Goal: Communication & Community: Answer question/provide support

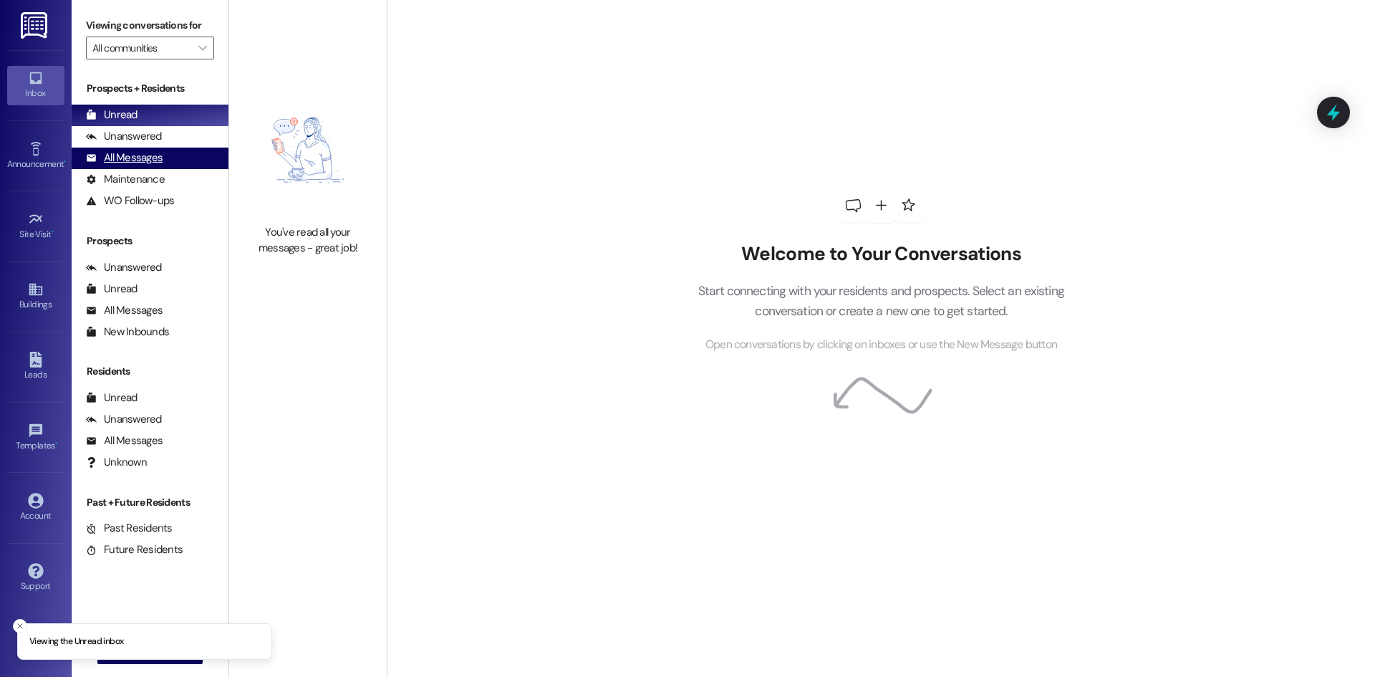
click at [155, 158] on div "All Messages" at bounding box center [124, 157] width 77 height 15
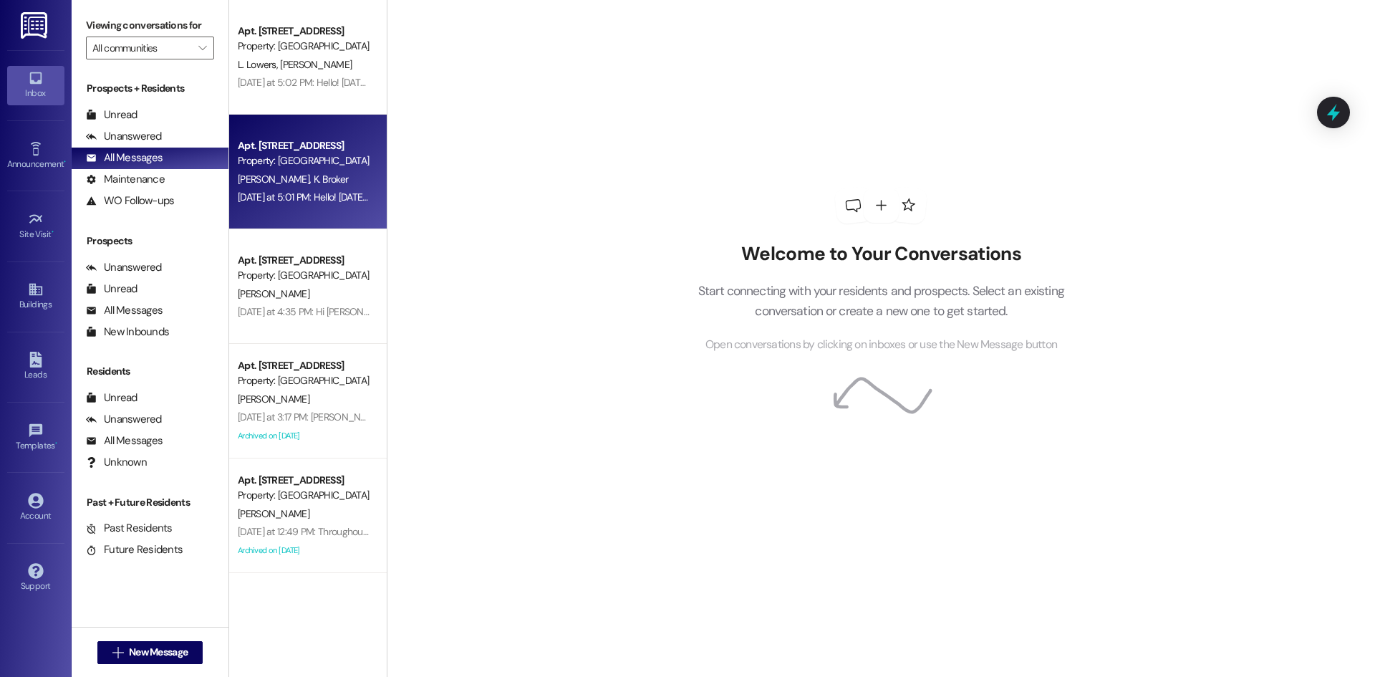
click at [314, 204] on div "[DATE] at 5:01 PM: Hello! [DATE] our contractors will be replacing your balcony…" at bounding box center [303, 197] width 135 height 18
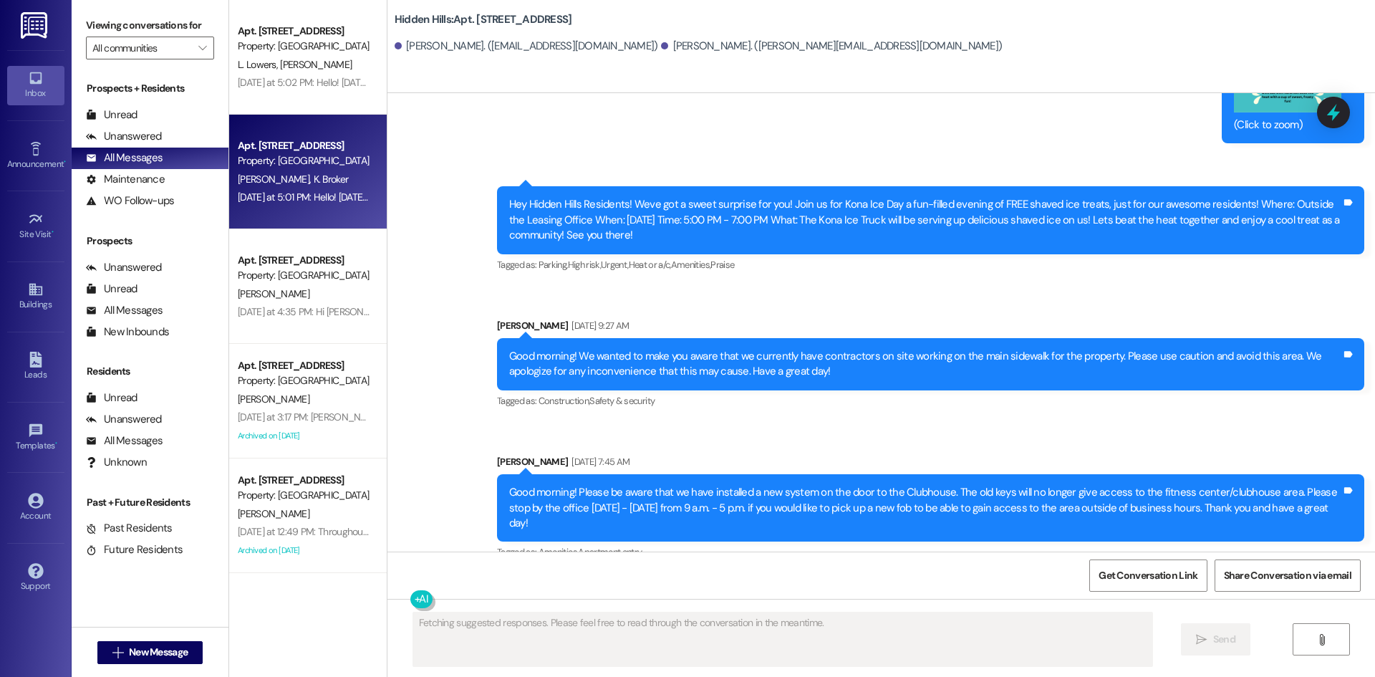
scroll to position [19826, 0]
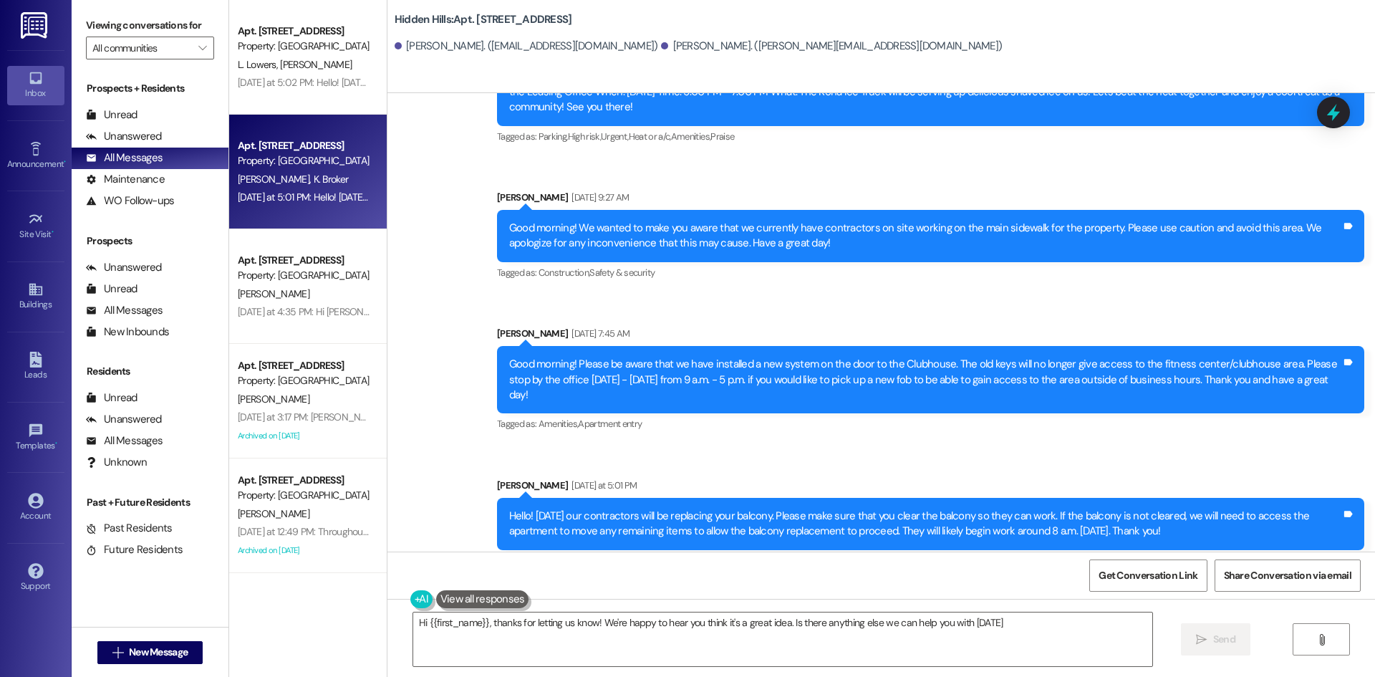
type textarea "Hi {{first_name}}, thanks for letting us know! We're happy to hear you think it…"
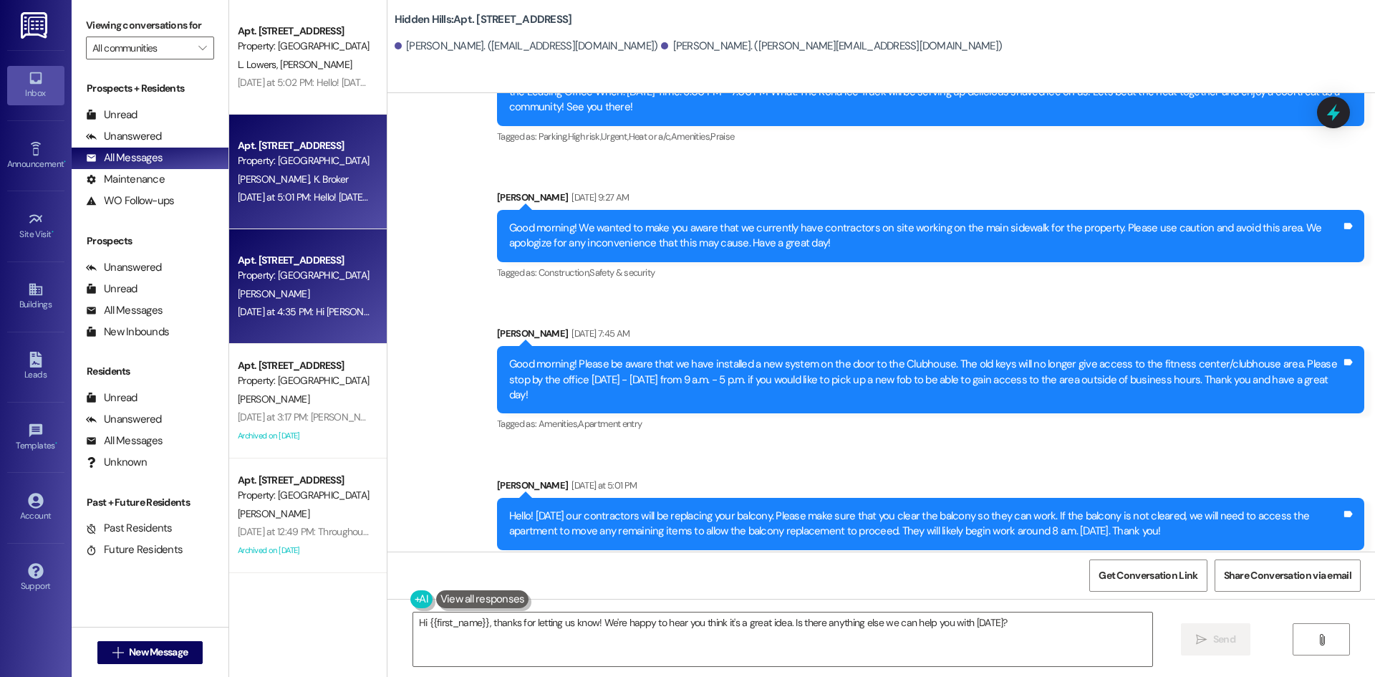
click at [279, 293] on div "[PERSON_NAME]" at bounding box center [303, 294] width 135 height 18
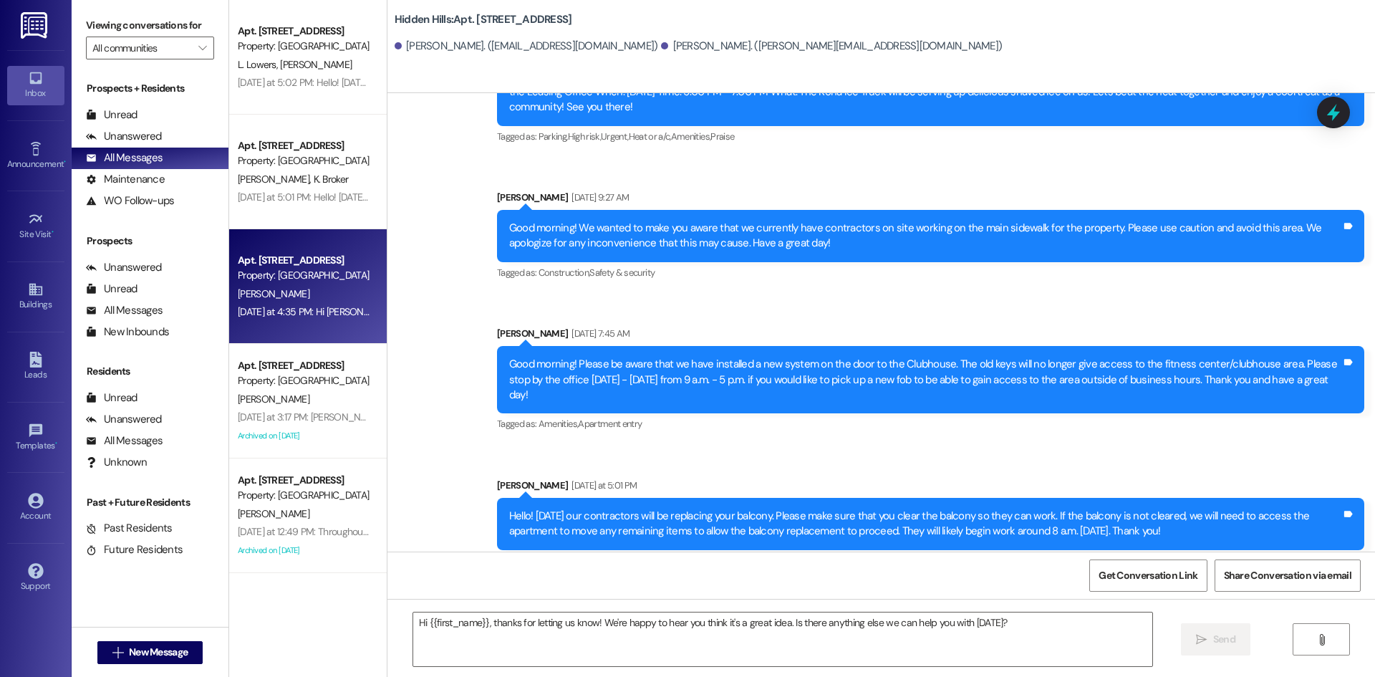
type textarea "Fetching suggested responses. Please feel free to read through the conversation…"
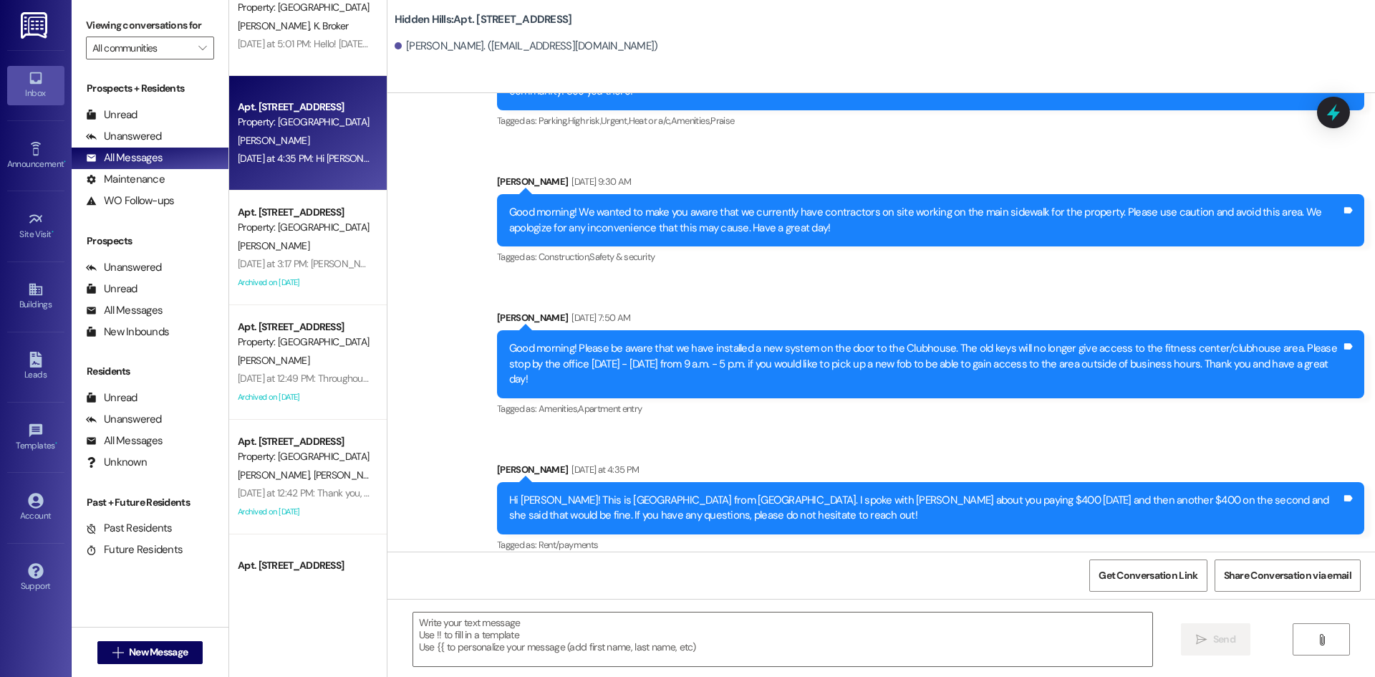
scroll to position [0, 0]
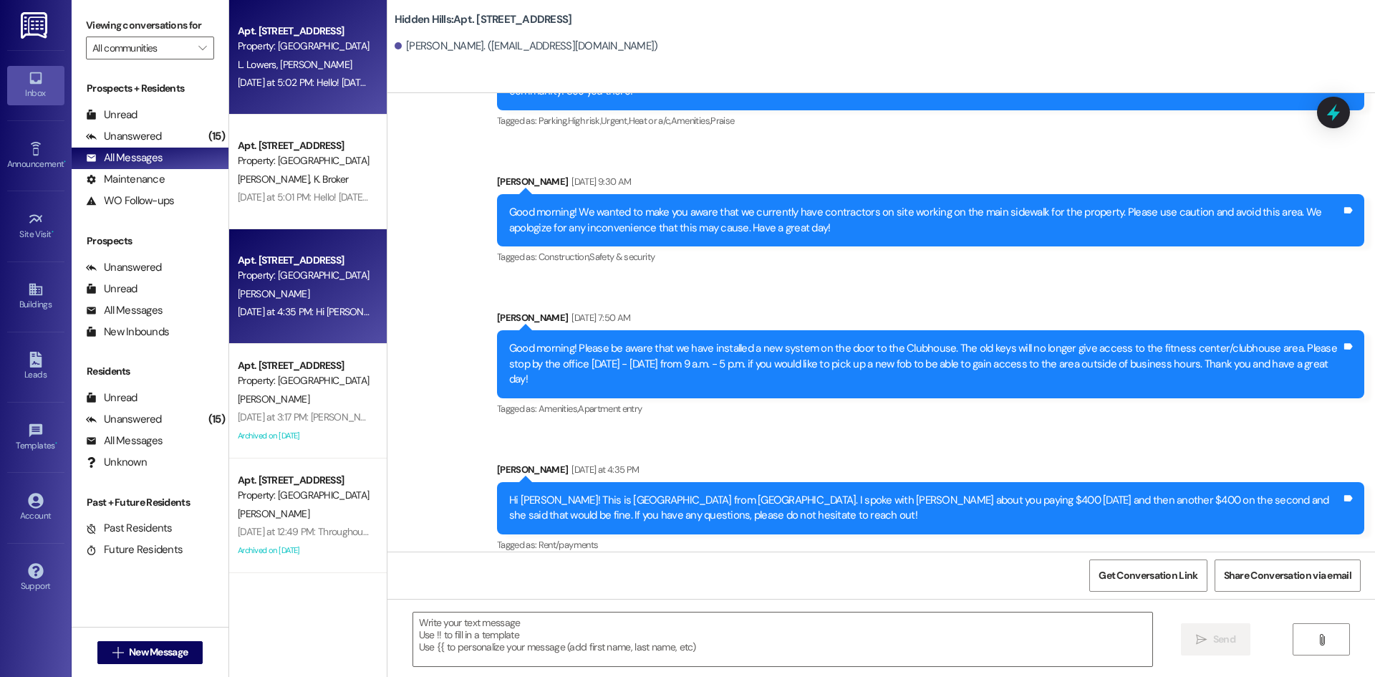
click at [296, 79] on div "[DATE] at 5:02 PM: Hello! [DATE] our contractors will be replacing your balcony…" at bounding box center [948, 82] width 1421 height 13
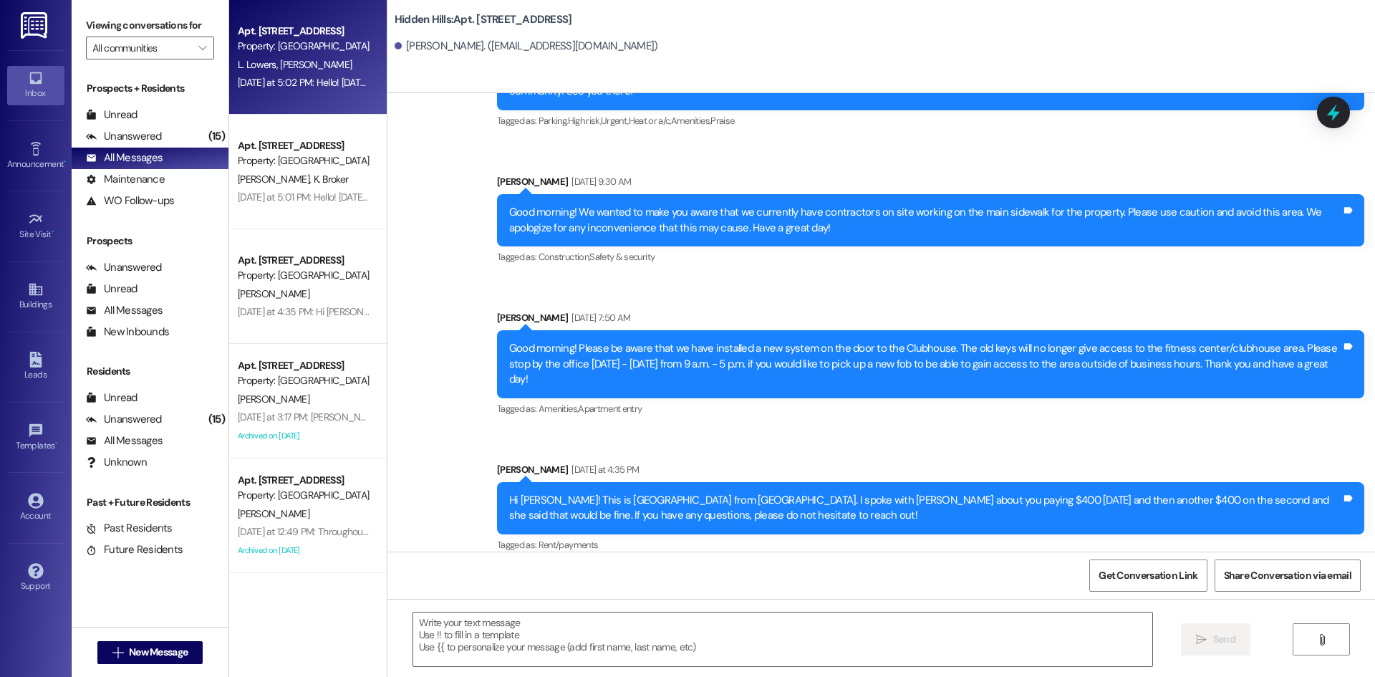
type textarea "Fetching suggested responses. Please feel free to read through the conversation…"
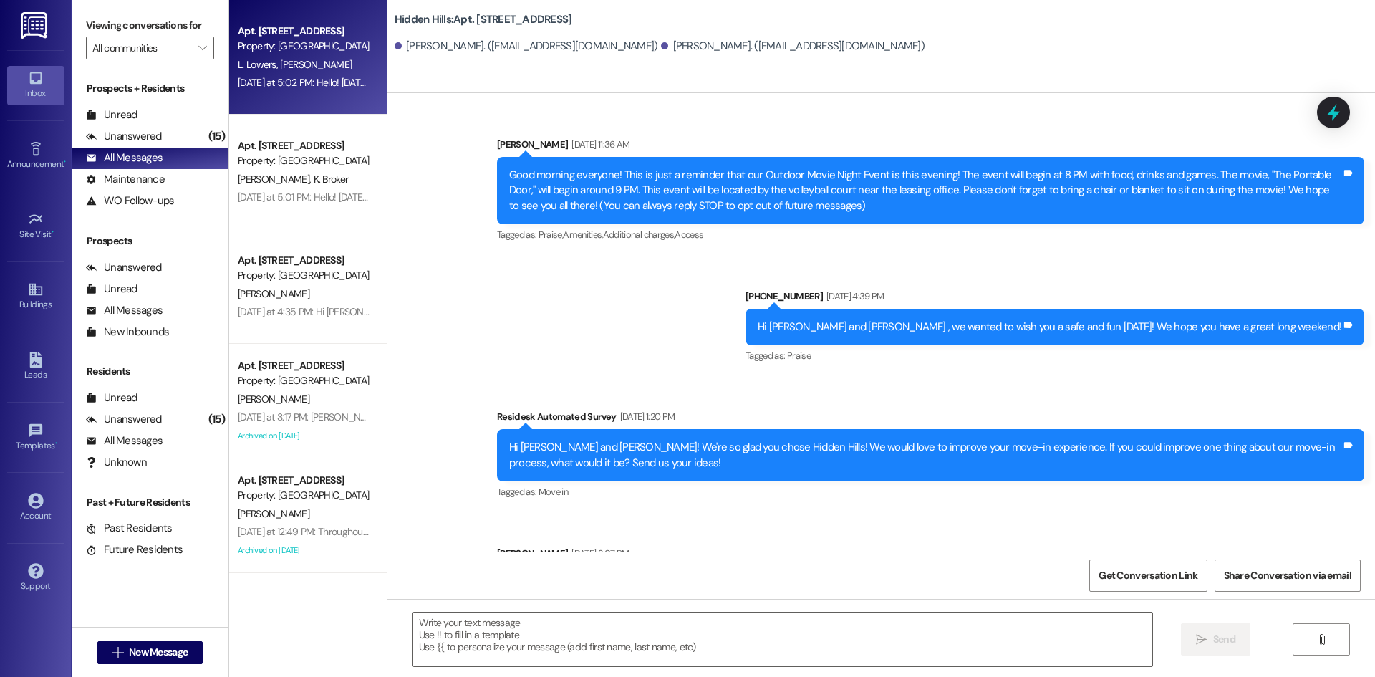
type textarea "Fetching suggested responses. Please feel free to read through the conversation…"
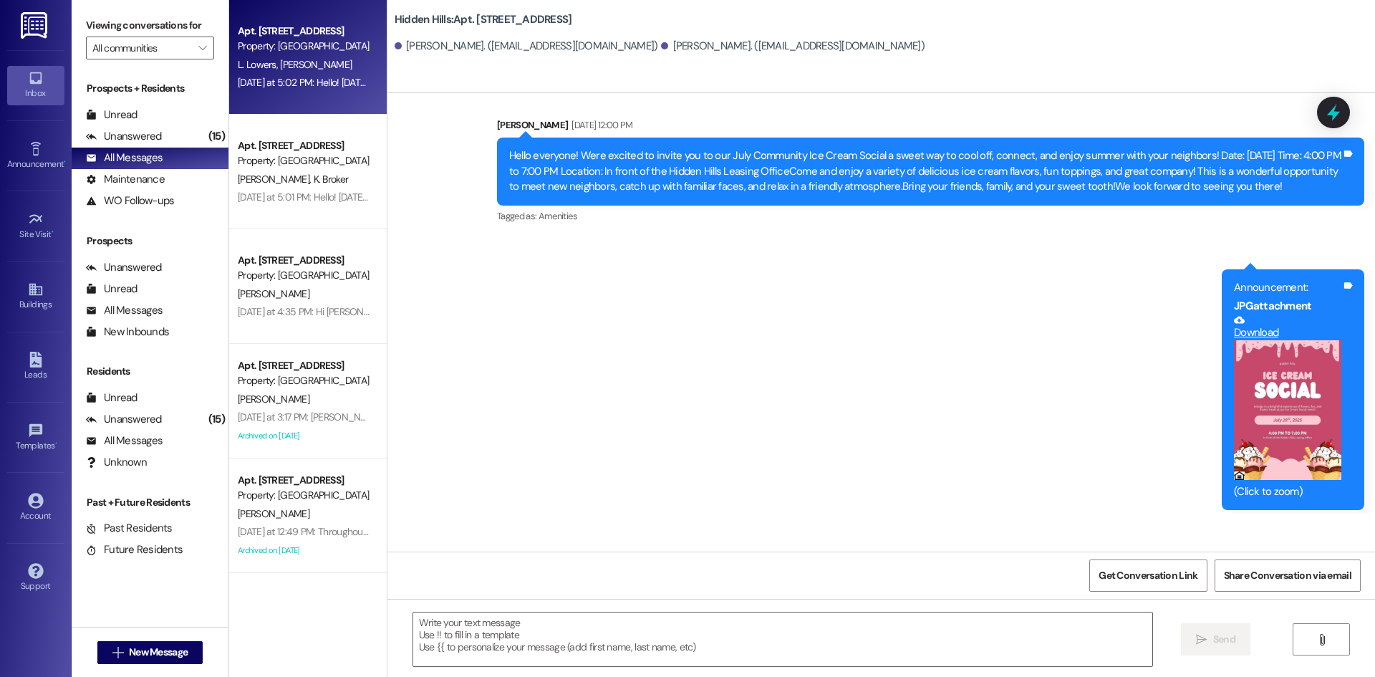
scroll to position [15990, 0]
